Goal: Task Accomplishment & Management: Complete application form

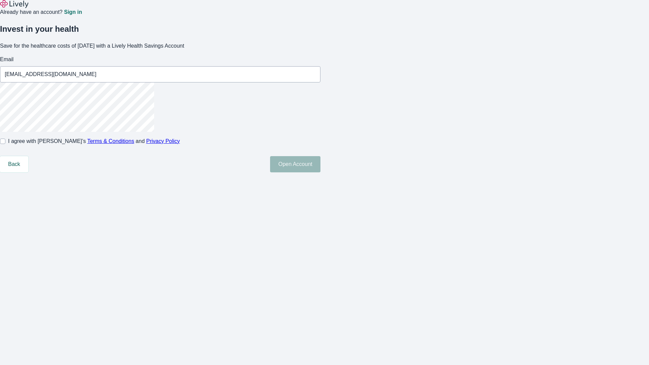
click at [5, 144] on input "I agree with Lively’s Terms & Conditions and Privacy Policy" at bounding box center [2, 141] width 5 height 5
checkbox input "true"
click at [321, 173] on button "Open Account" at bounding box center [295, 164] width 50 height 16
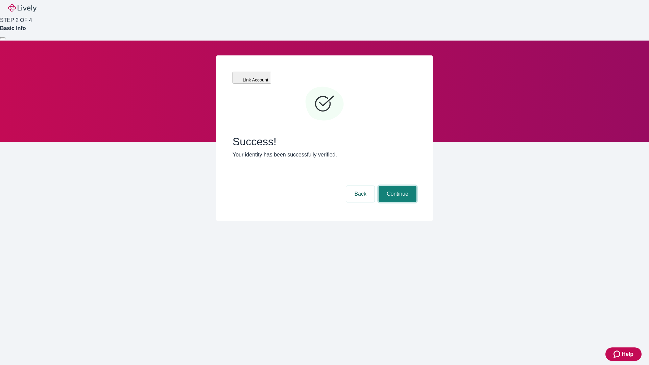
click at [397, 186] on button "Continue" at bounding box center [398, 194] width 38 height 16
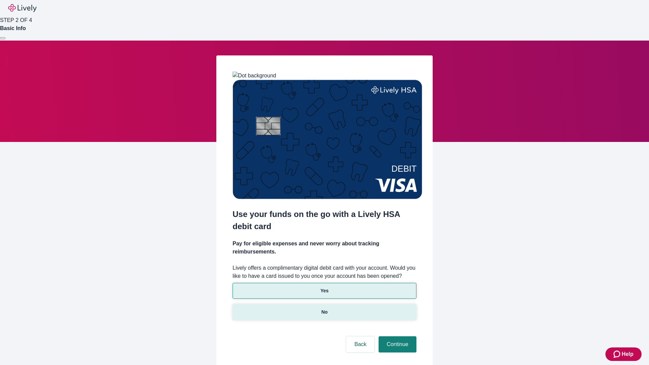
click at [324, 309] on p "No" at bounding box center [325, 312] width 6 height 7
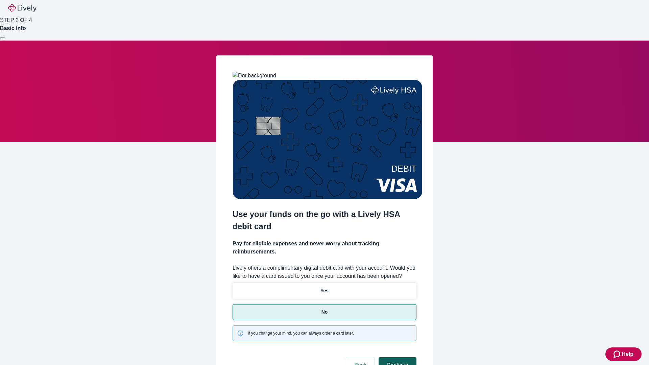
click at [397, 358] on button "Continue" at bounding box center [398, 366] width 38 height 16
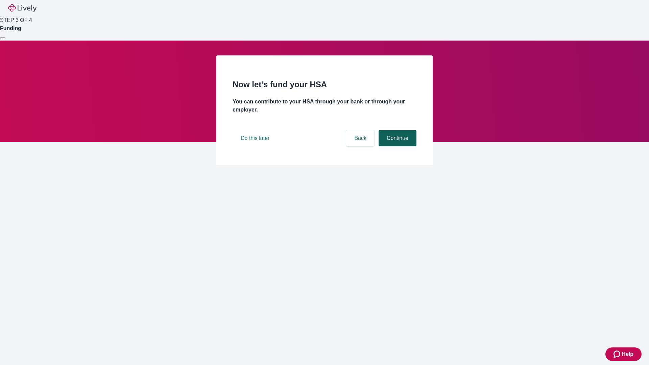
click at [397, 146] on button "Continue" at bounding box center [398, 138] width 38 height 16
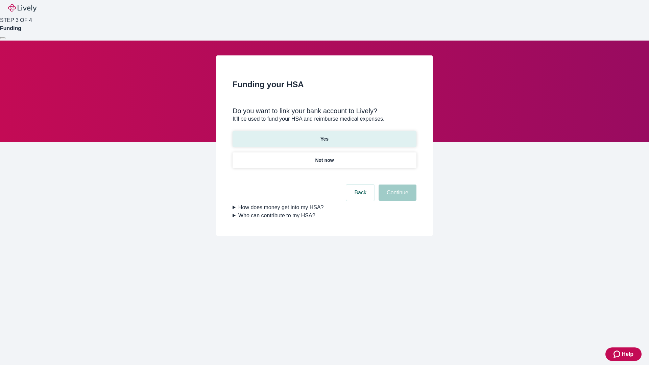
click at [324, 136] on p "Yes" at bounding box center [325, 139] width 8 height 7
click at [397, 185] on button "Continue" at bounding box center [398, 193] width 38 height 16
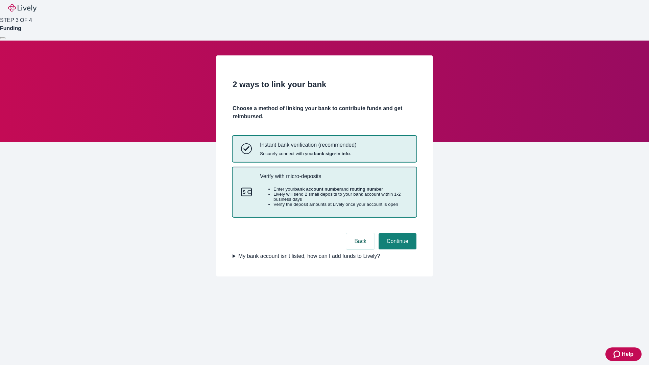
click at [334, 180] on p "Verify with micro-deposits" at bounding box center [334, 176] width 148 height 6
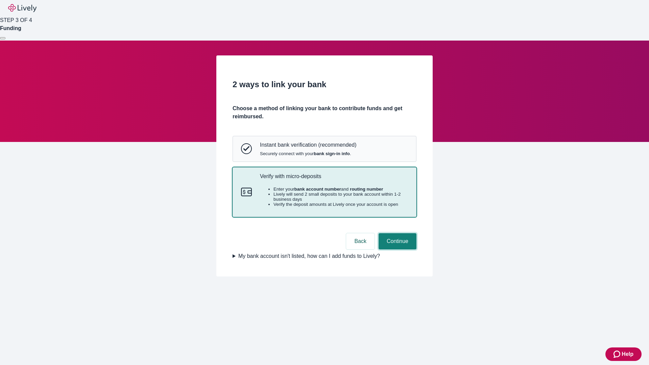
click at [397, 250] on button "Continue" at bounding box center [398, 241] width 38 height 16
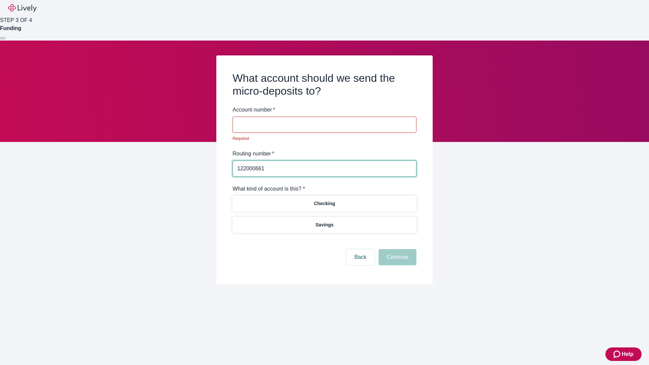
type input "122000661"
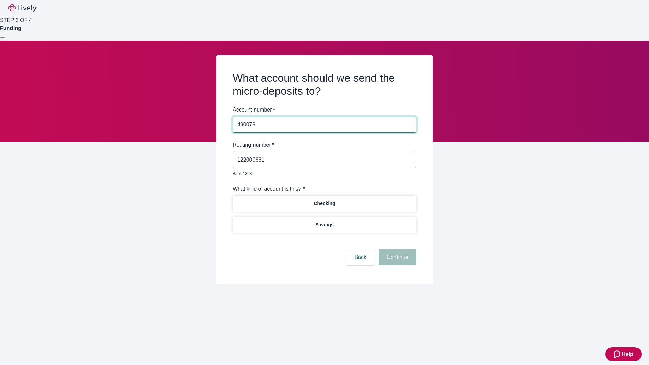
type input "490079"
click at [324, 200] on p "Checking" at bounding box center [324, 203] width 21 height 7
click at [397, 250] on button "Continue" at bounding box center [398, 257] width 38 height 16
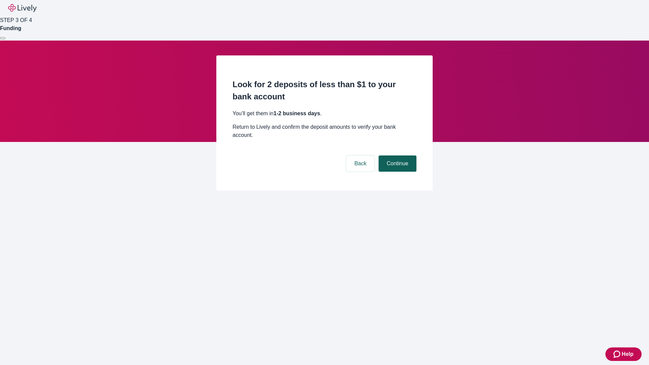
click at [397, 156] on button "Continue" at bounding box center [398, 164] width 38 height 16
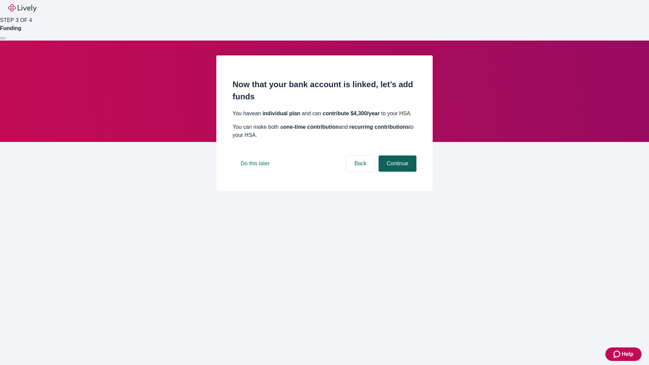
click at [397, 172] on button "Continue" at bounding box center [398, 164] width 38 height 16
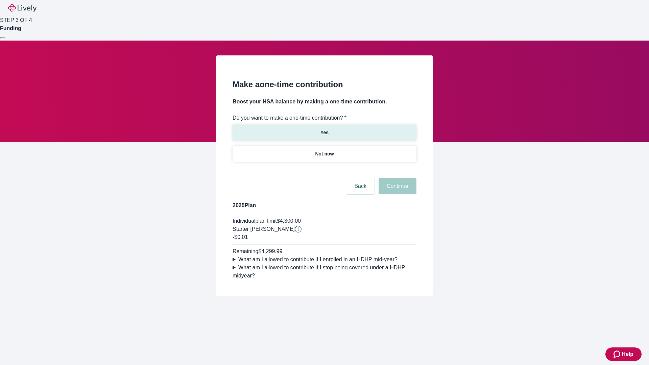
click at [324, 129] on p "Yes" at bounding box center [325, 132] width 8 height 7
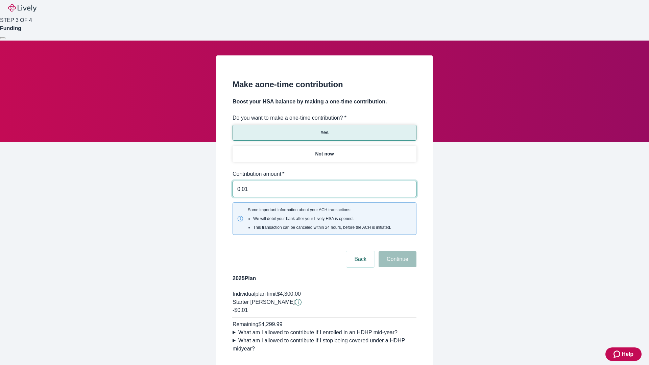
type input "0.01"
click at [397, 251] on button "Continue" at bounding box center [398, 259] width 38 height 16
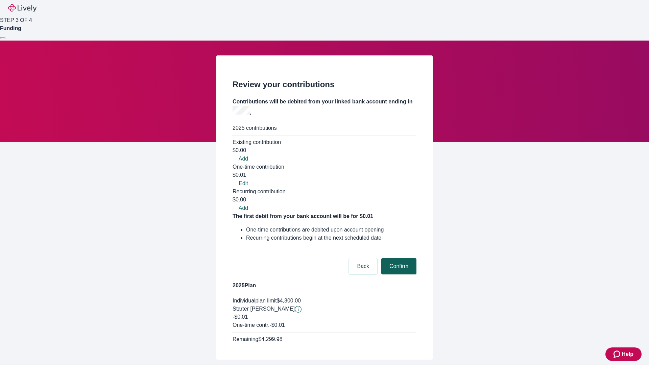
click at [398, 258] on button "Confirm" at bounding box center [399, 266] width 35 height 16
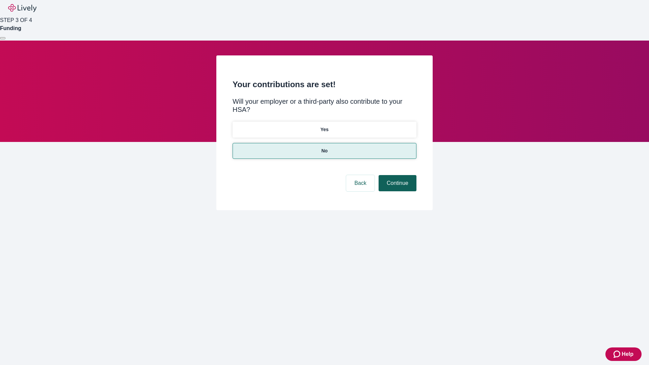
click at [397, 175] on button "Continue" at bounding box center [398, 183] width 38 height 16
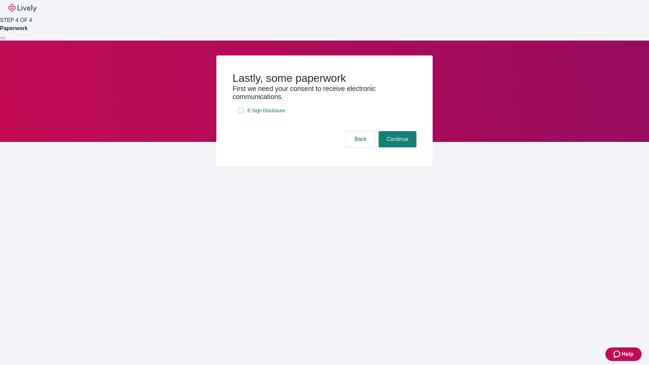
click at [241, 113] on input "E-Sign Disclosure" at bounding box center [240, 110] width 5 height 5
checkbox input "true"
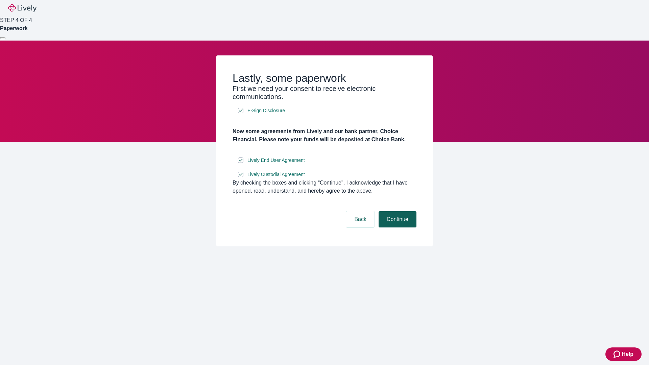
click at [397, 228] on button "Continue" at bounding box center [398, 219] width 38 height 16
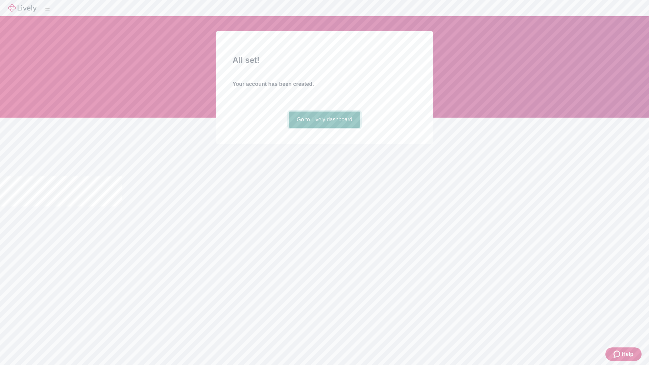
click at [324, 128] on link "Go to Lively dashboard" at bounding box center [325, 120] width 72 height 16
